Goal: Transaction & Acquisition: Download file/media

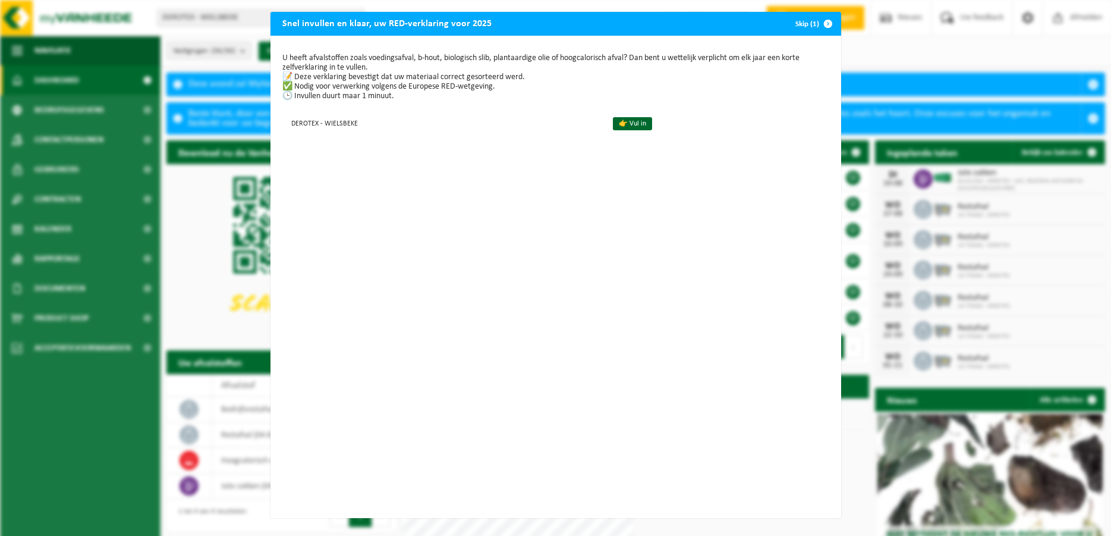
click at [802, 28] on button "Skip (1)" at bounding box center [813, 24] width 54 height 24
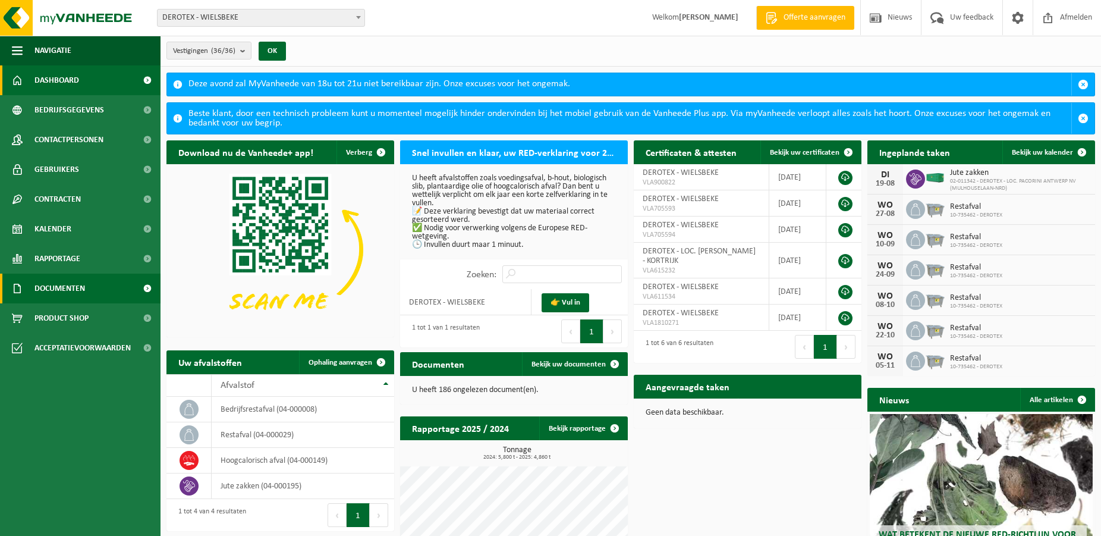
click at [57, 285] on span "Documenten" at bounding box center [59, 288] width 51 height 30
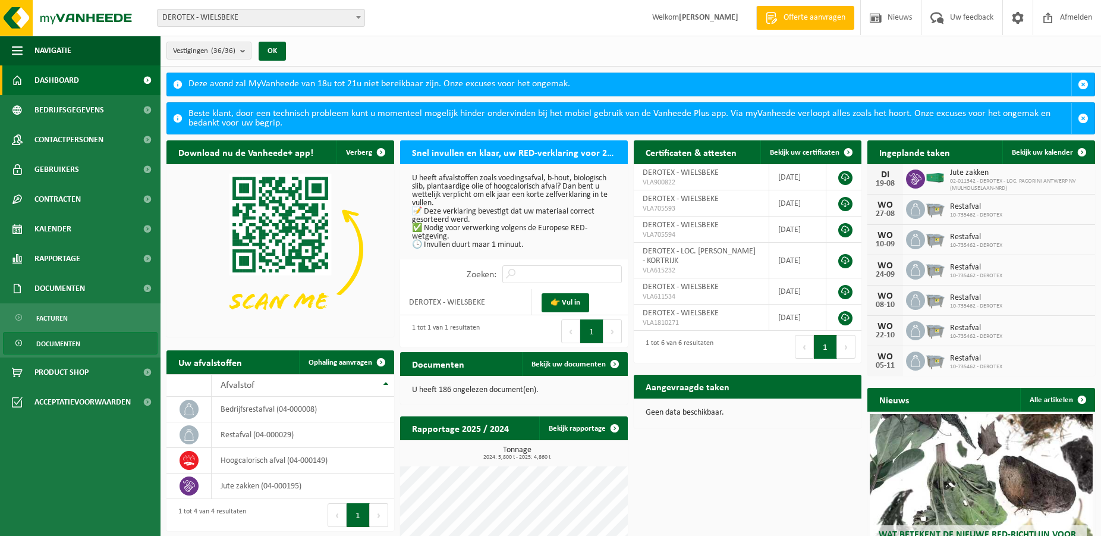
click at [67, 338] on span "Documenten" at bounding box center [58, 343] width 44 height 23
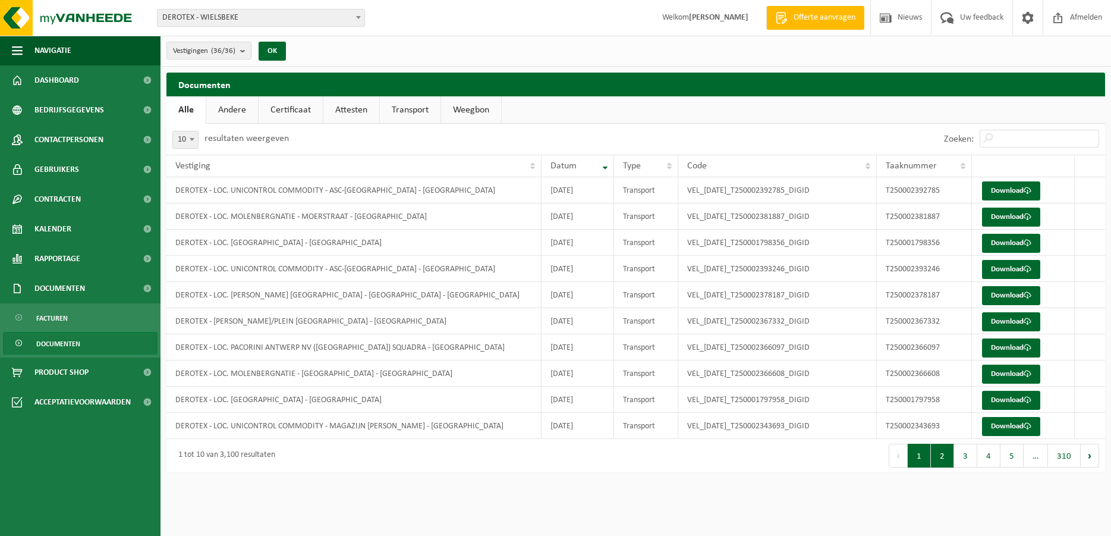
click at [946, 461] on button "2" at bounding box center [942, 455] width 23 height 24
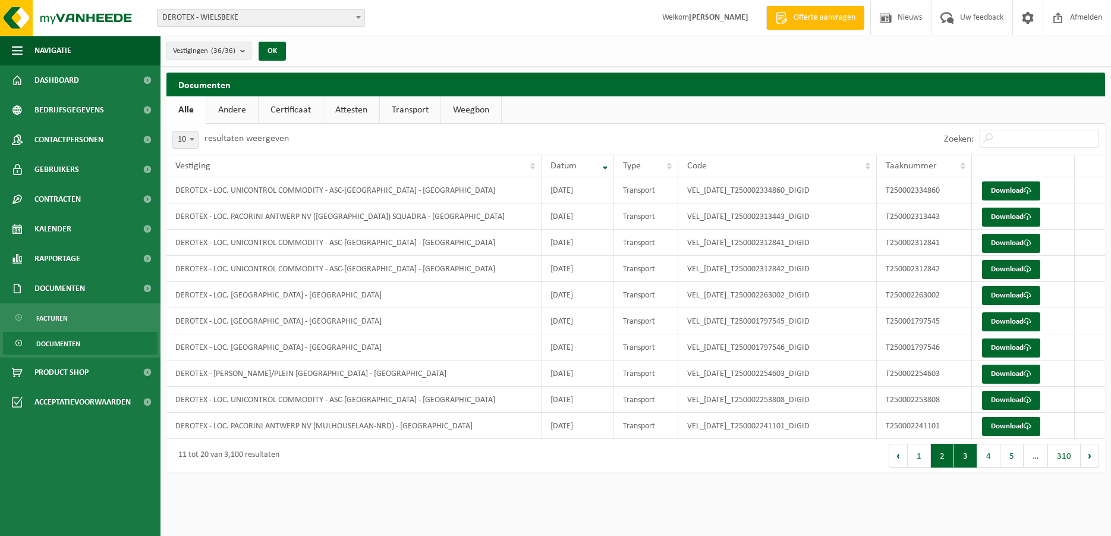
click at [968, 461] on button "3" at bounding box center [965, 455] width 23 height 24
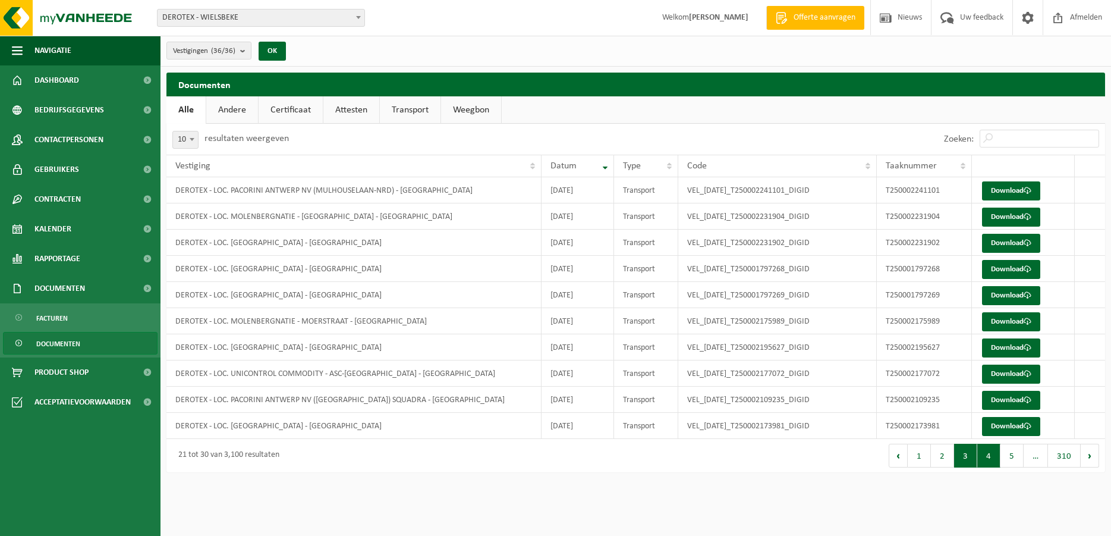
click at [993, 457] on button "4" at bounding box center [988, 455] width 23 height 24
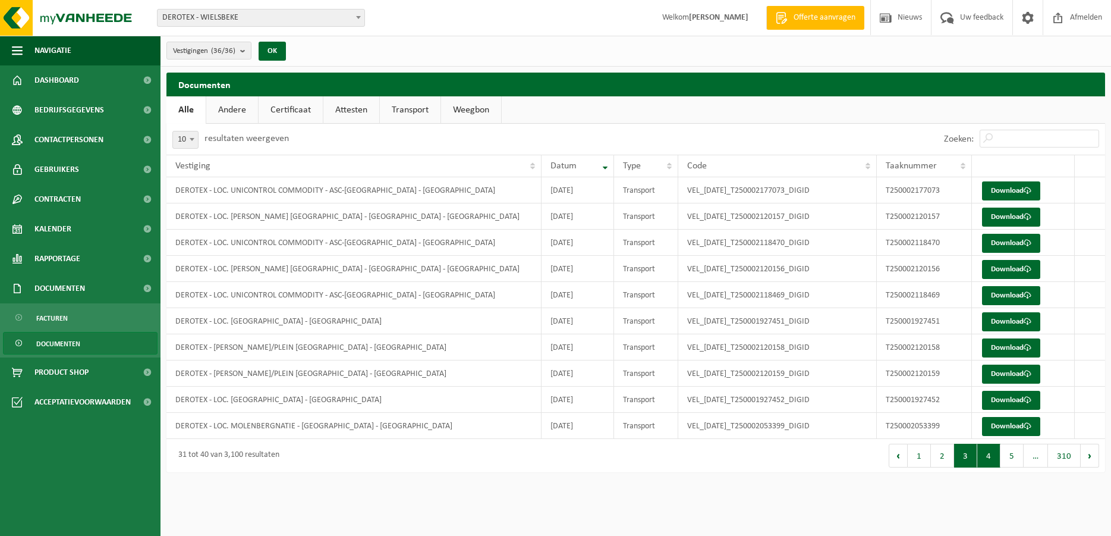
click at [969, 459] on button "3" at bounding box center [965, 455] width 23 height 24
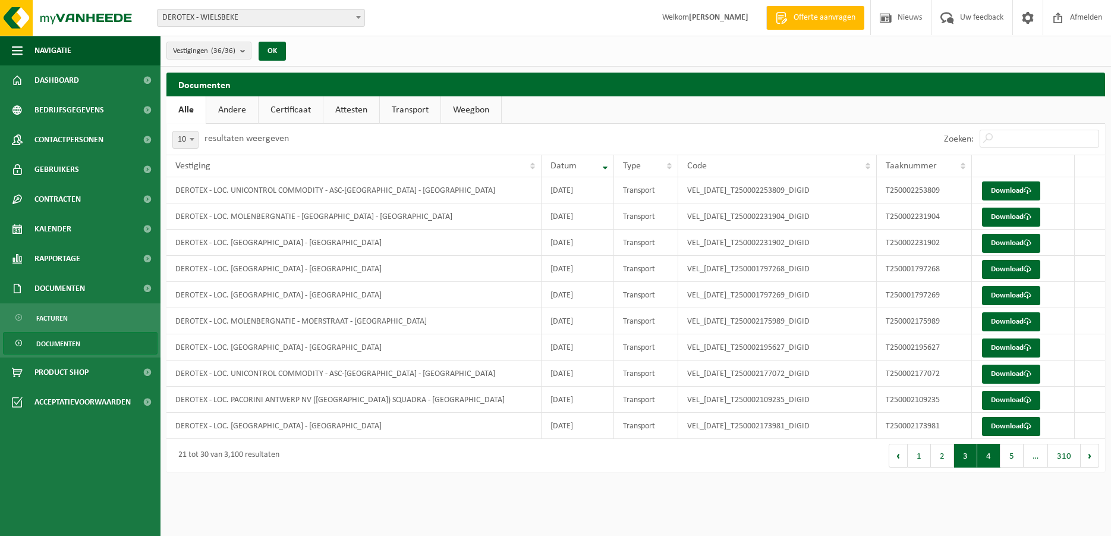
click at [982, 454] on button "4" at bounding box center [988, 455] width 23 height 24
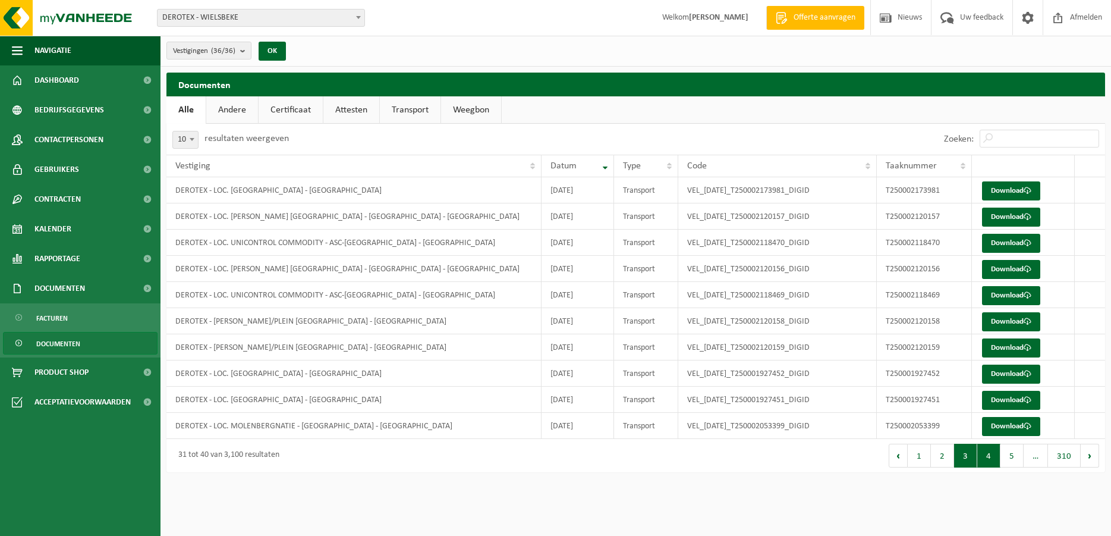
click at [968, 458] on button "3" at bounding box center [965, 455] width 23 height 24
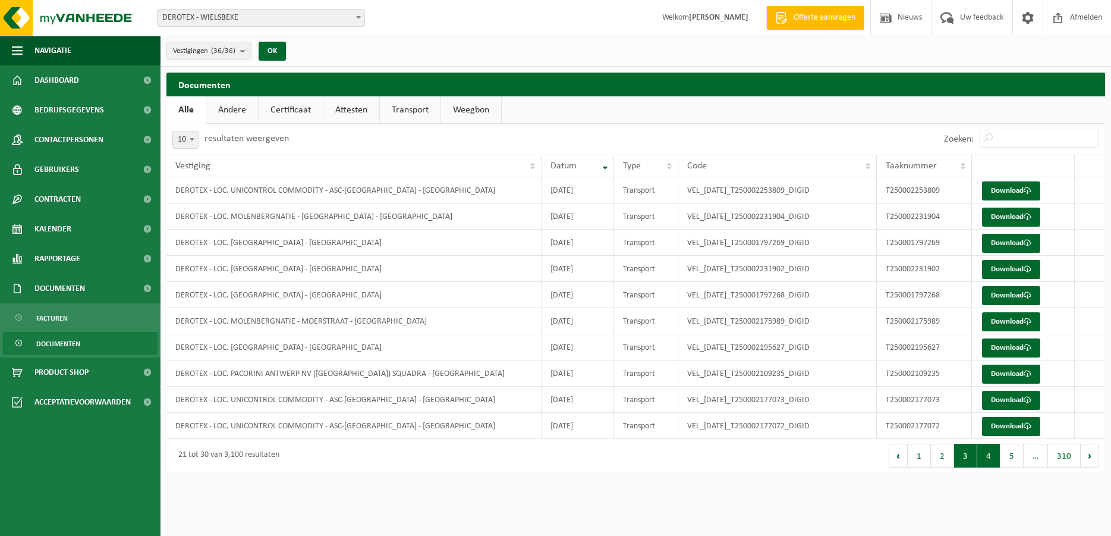
click at [995, 459] on button "4" at bounding box center [988, 455] width 23 height 24
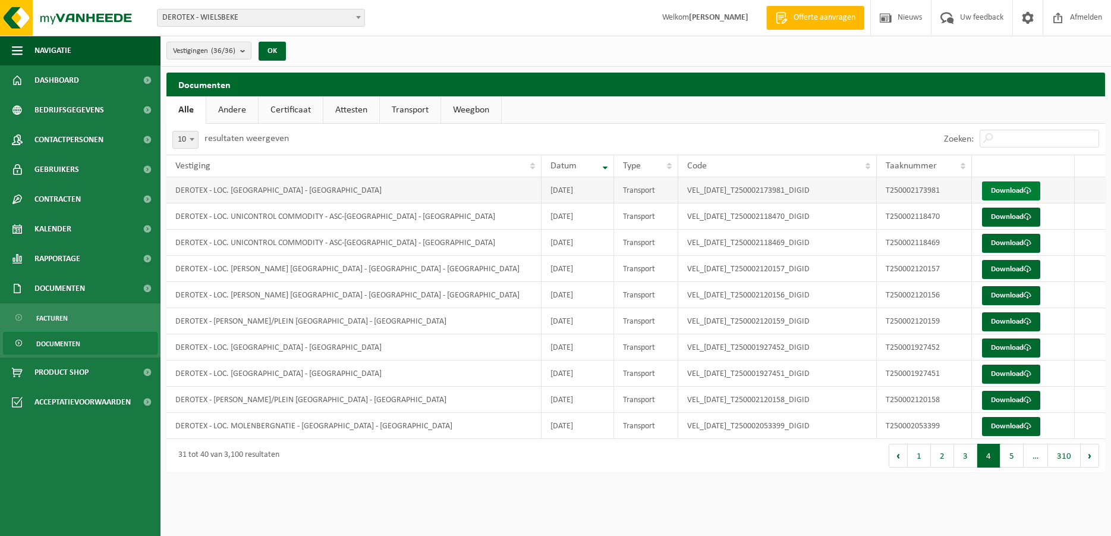
click at [999, 193] on link "Download" at bounding box center [1011, 190] width 58 height 19
click at [508, 191] on td "DEROTEX - LOC. [GEOGRAPHIC_DATA] - [GEOGRAPHIC_DATA]" at bounding box center [353, 190] width 375 height 26
click at [1019, 193] on link "Download" at bounding box center [1011, 190] width 58 height 19
click at [967, 461] on button "3" at bounding box center [965, 455] width 23 height 24
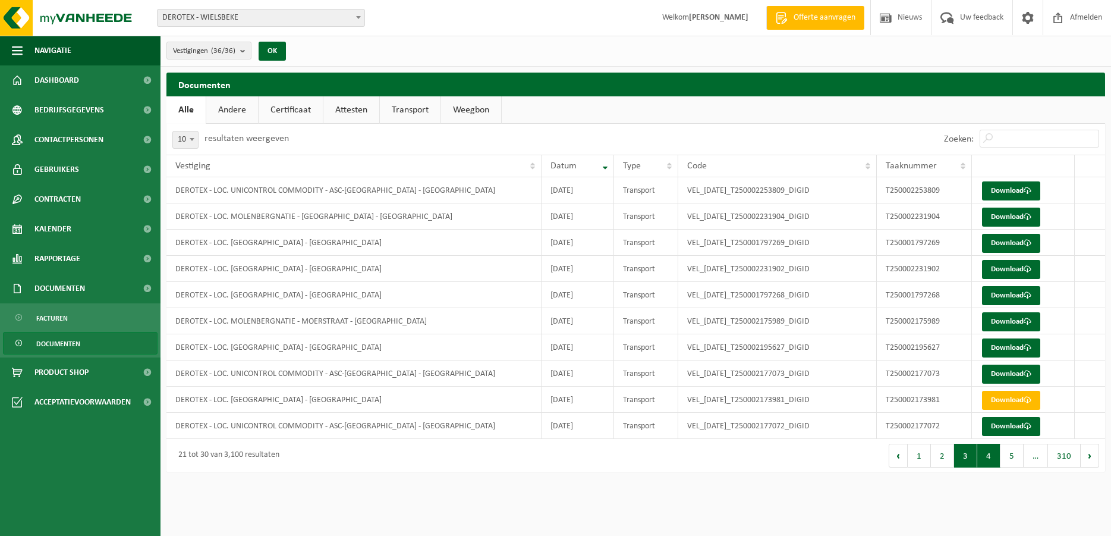
click at [990, 458] on button "4" at bounding box center [988, 455] width 23 height 24
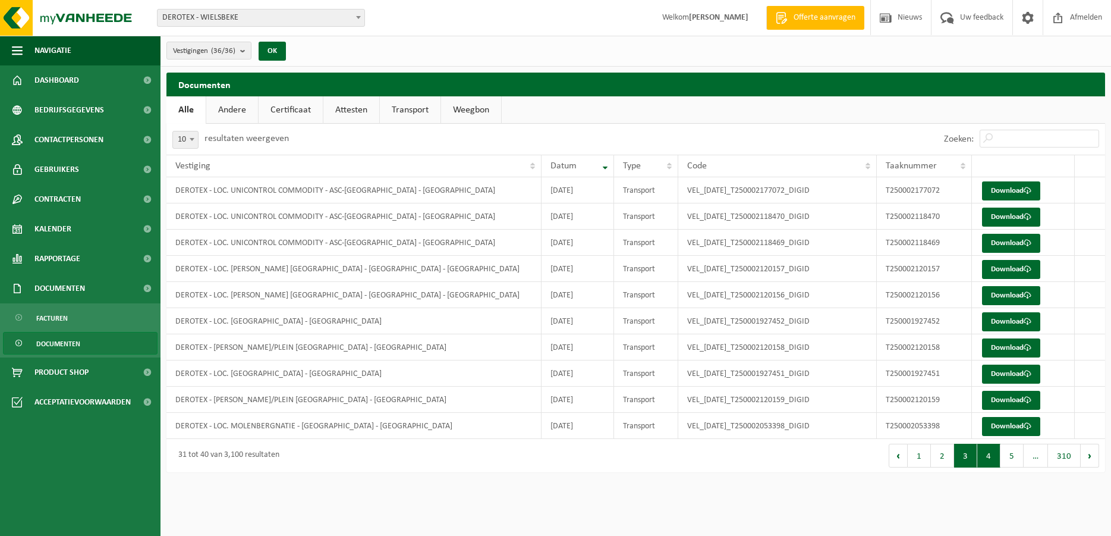
click at [962, 457] on button "3" at bounding box center [965, 455] width 23 height 24
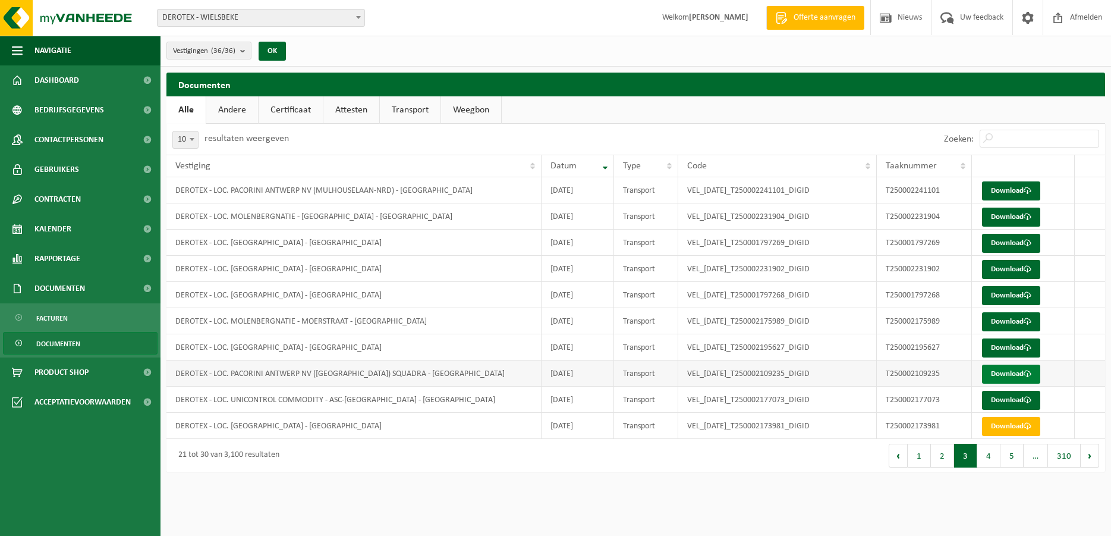
click at [990, 375] on link "Download" at bounding box center [1011, 373] width 58 height 19
